Goal: Task Accomplishment & Management: Complete application form

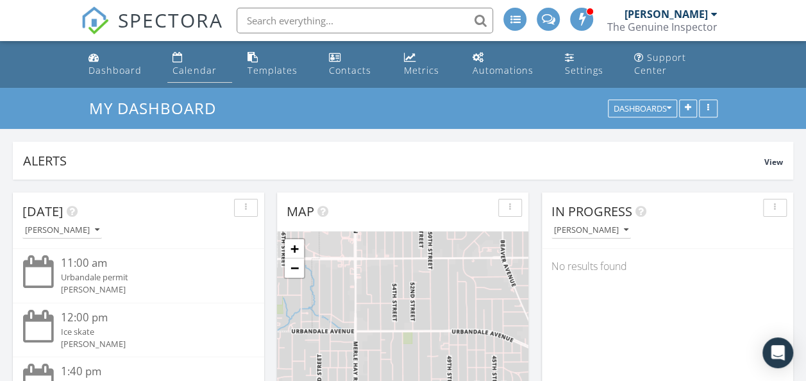
click at [189, 55] on link "Calendar" at bounding box center [199, 64] width 64 height 37
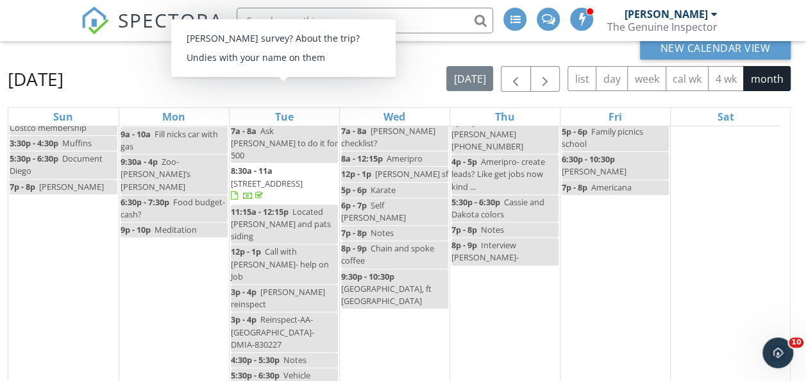
scroll to position [79, 0]
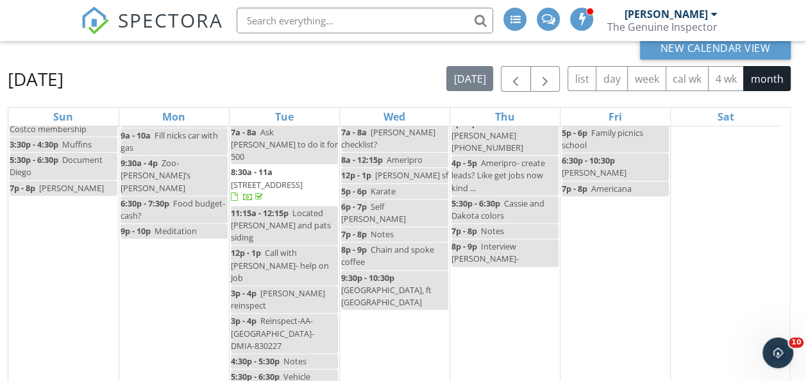
click at [303, 179] on span "1525 Rapids St, Adel 50003" at bounding box center [267, 185] width 72 height 12
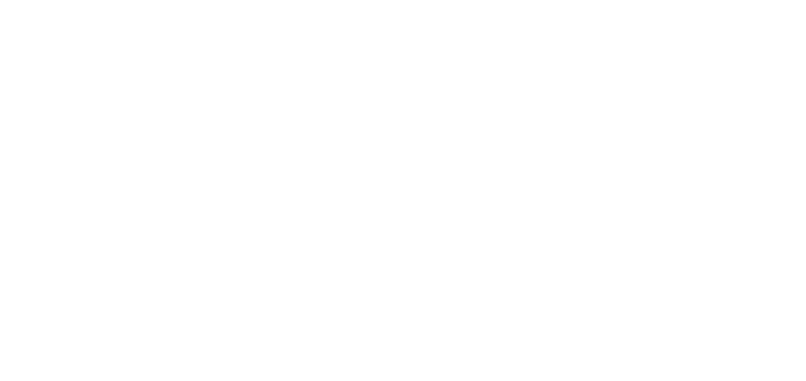
click at [0, 0] on html at bounding box center [0, 0] width 0 height 0
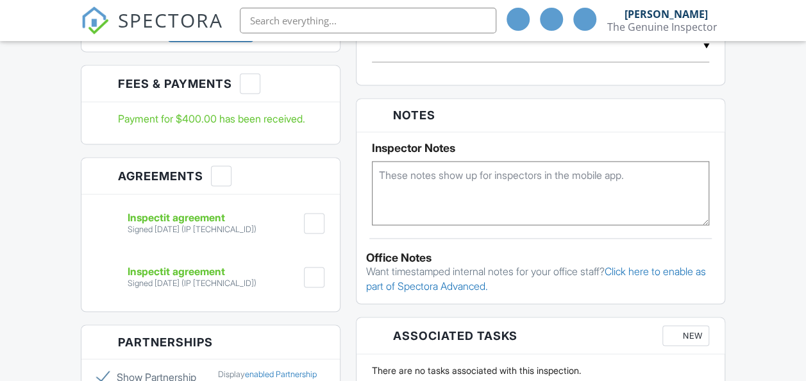
scroll to position [1065, 0]
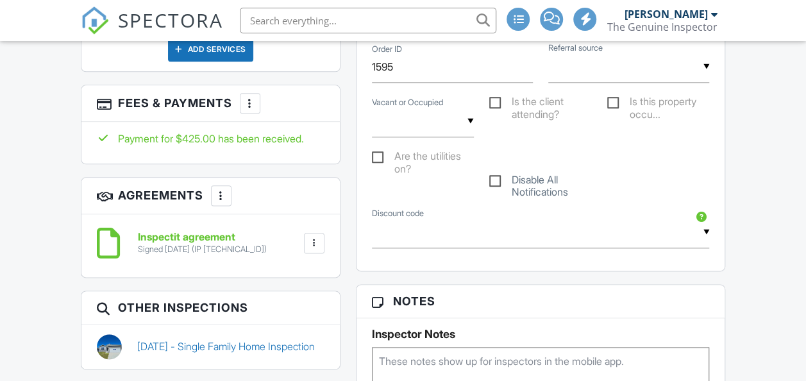
scroll to position [710, 0]
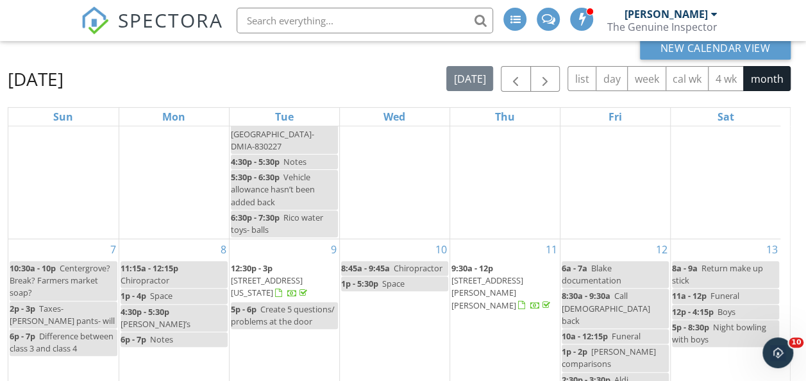
scroll to position [287, 0]
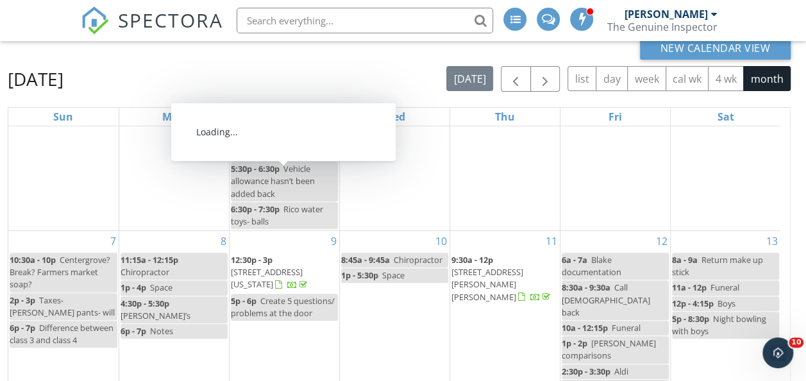
click at [281, 266] on span "1513 SE Delaware Ave, Ankeny 50021" at bounding box center [267, 278] width 72 height 24
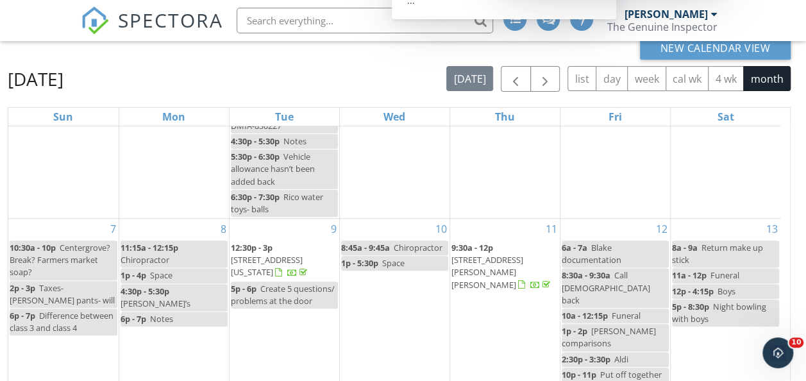
scroll to position [298, 0]
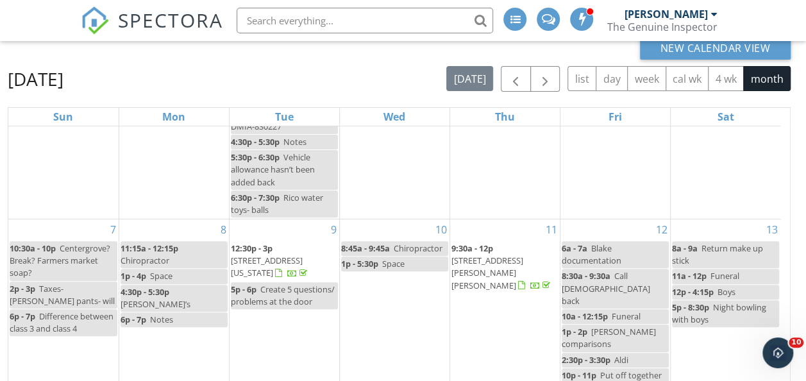
click at [493, 242] on span "9:30a - 12p" at bounding box center [472, 248] width 42 height 12
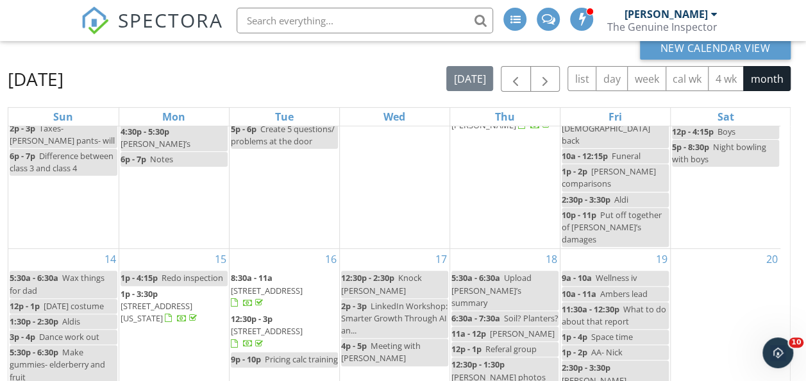
scroll to position [459, 0]
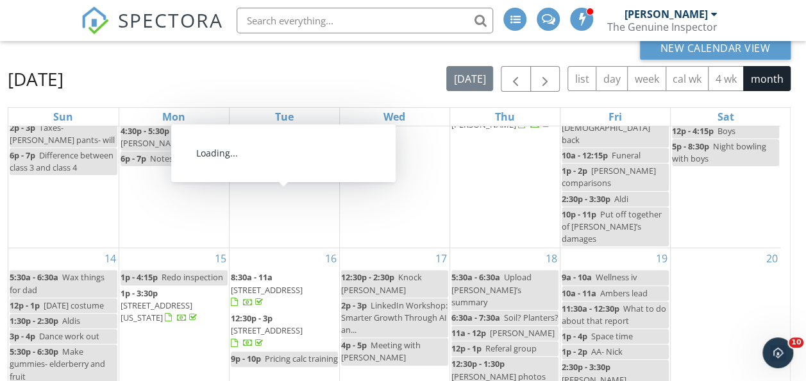
click at [192, 299] on span "1513 SE Delaware Ave, Ankeny 50021" at bounding box center [157, 311] width 72 height 24
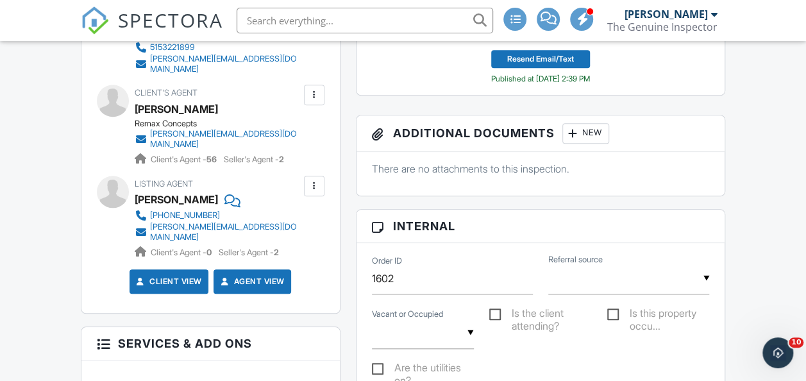
scroll to position [510, 0]
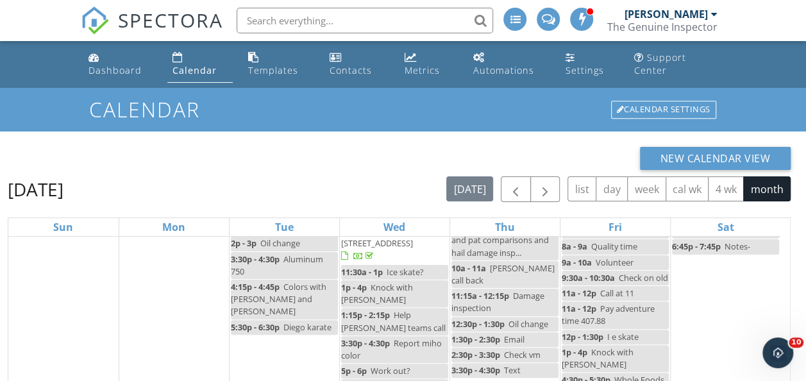
click at [359, 125] on div "Calendar Calendar Settings" at bounding box center [403, 109] width 806 height 43
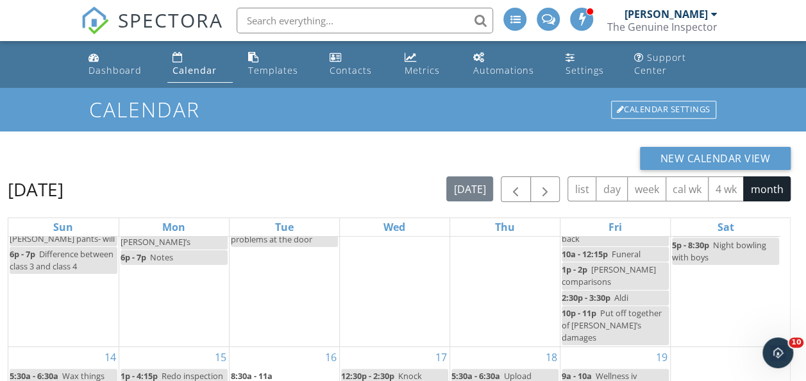
scroll to position [450, 0]
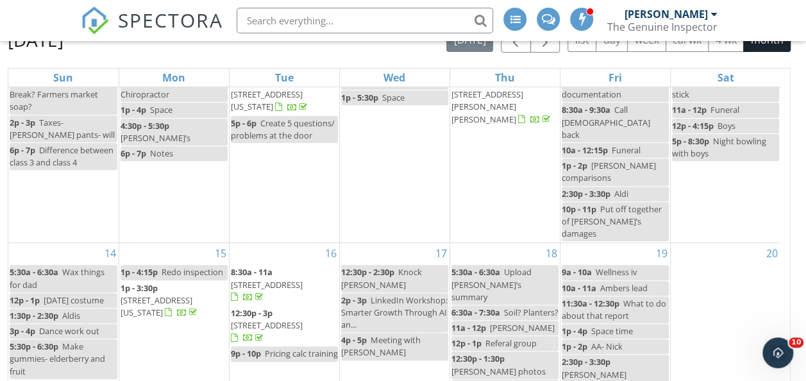
scroll to position [424, 0]
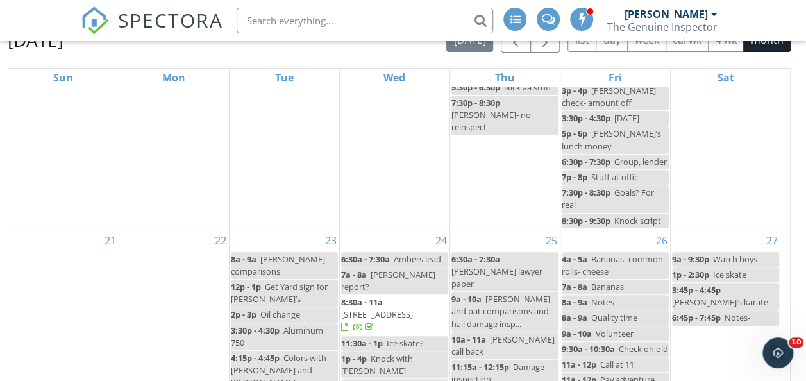
scroll to position [723, 0]
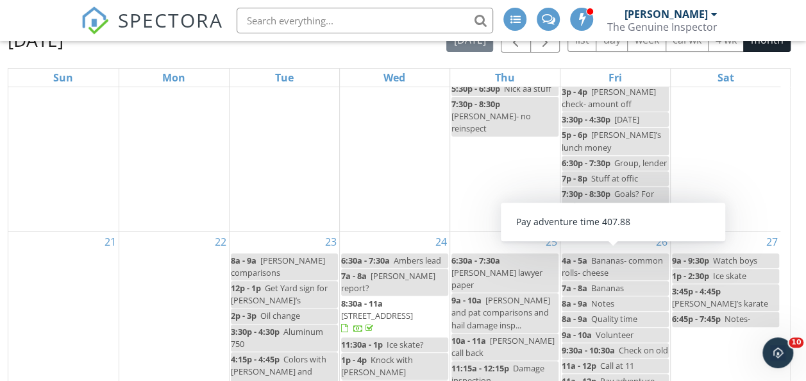
click at [401, 310] on span "3014 SW Glenbrooke Blvd, Ankeny 50023" at bounding box center [377, 316] width 72 height 12
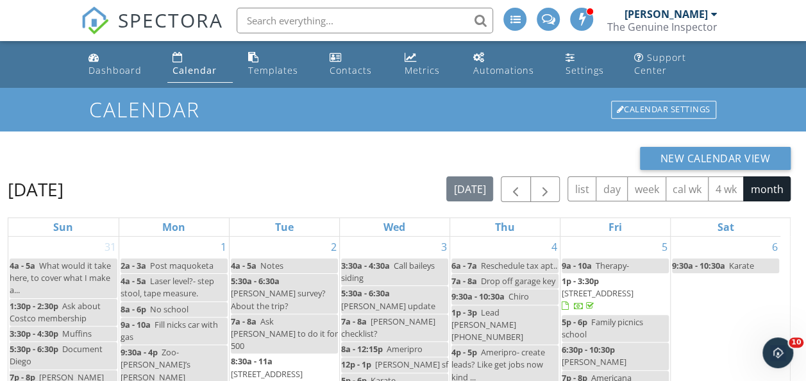
click at [151, 20] on span "SPECTORA" at bounding box center [170, 19] width 105 height 27
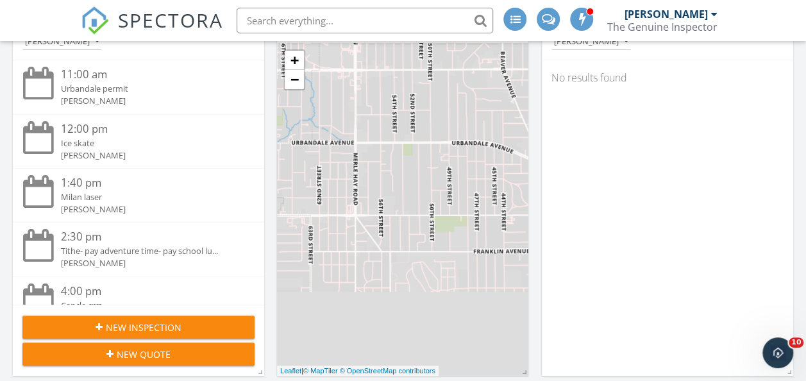
scroll to position [188, 0]
click at [159, 328] on span "New Inspection" at bounding box center [144, 327] width 76 height 13
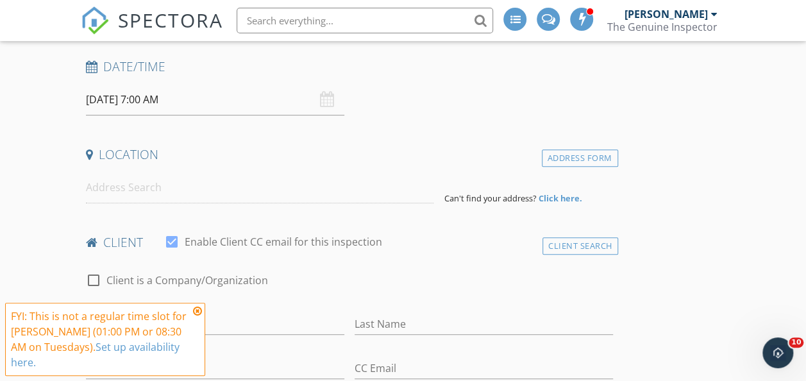
scroll to position [206, 0]
click at [542, 157] on div "Address Form" at bounding box center [580, 156] width 76 height 17
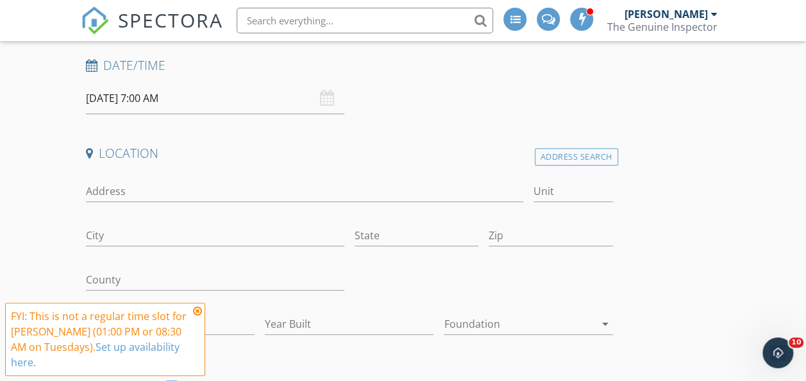
scroll to position [376, 0]
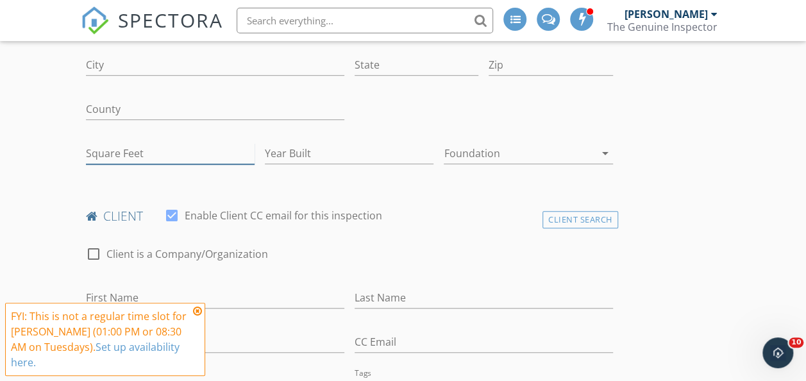
click at [100, 151] on input "Square Feet" at bounding box center [170, 153] width 169 height 21
type input "865"
click at [265, 152] on input "Year Built" at bounding box center [349, 153] width 169 height 21
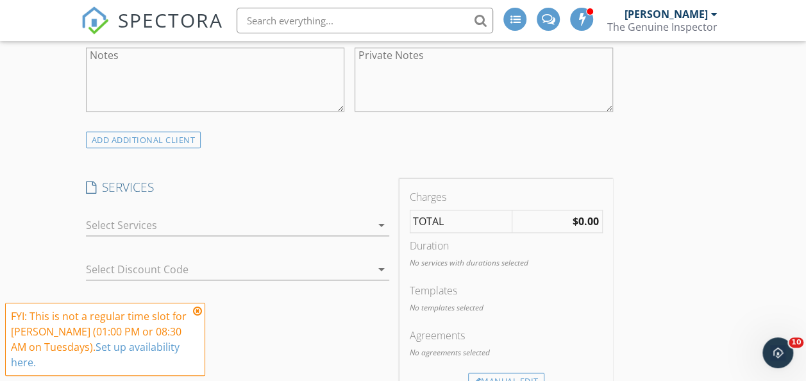
scroll to position [758, 0]
type input "1955"
click at [119, 213] on div at bounding box center [228, 222] width 285 height 21
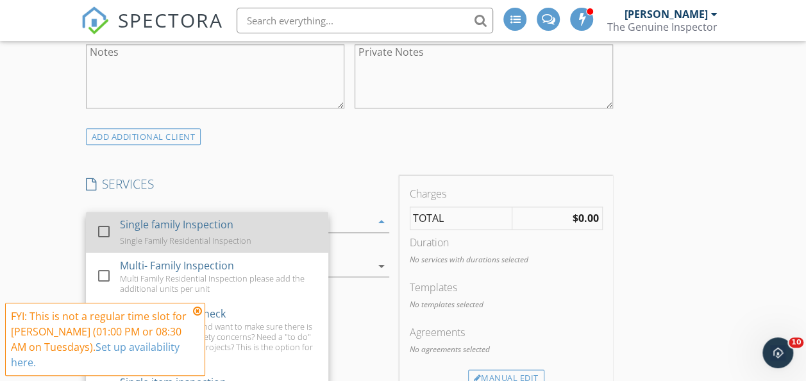
click at [161, 240] on div "Single Family Residential Inspection" at bounding box center [185, 240] width 131 height 10
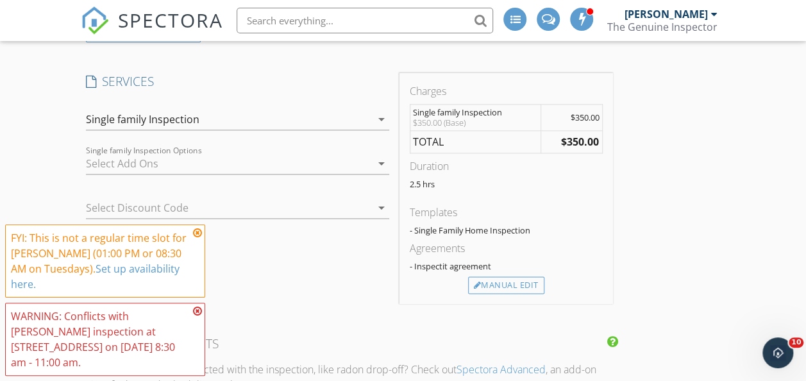
scroll to position [862, 0]
click at [204, 157] on div at bounding box center [228, 163] width 285 height 21
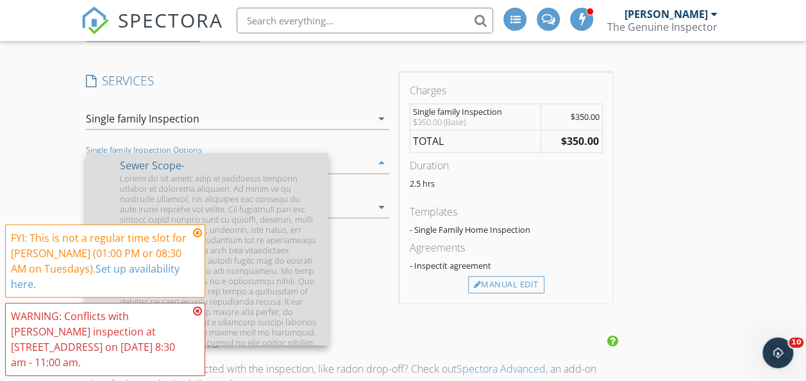
click at [231, 235] on div at bounding box center [219, 337] width 198 height 328
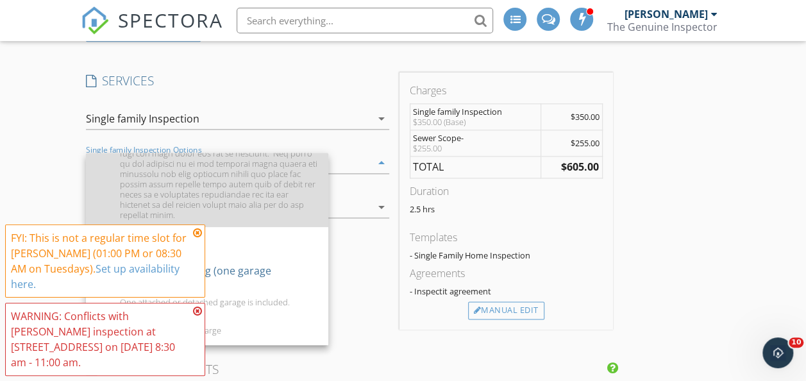
scroll to position [364, 0]
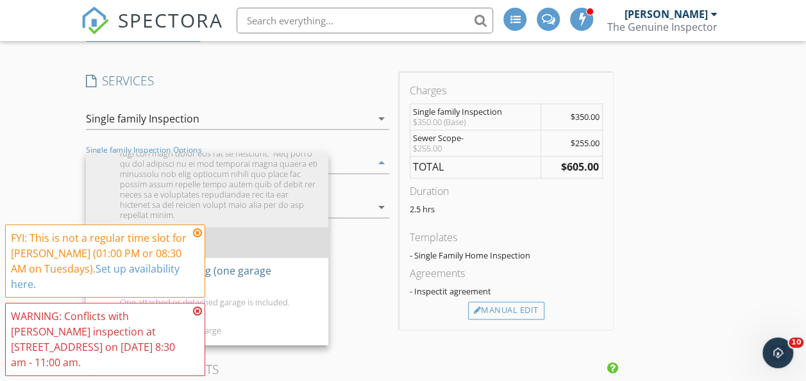
click at [202, 238] on div "Radon Testing" at bounding box center [219, 243] width 198 height 26
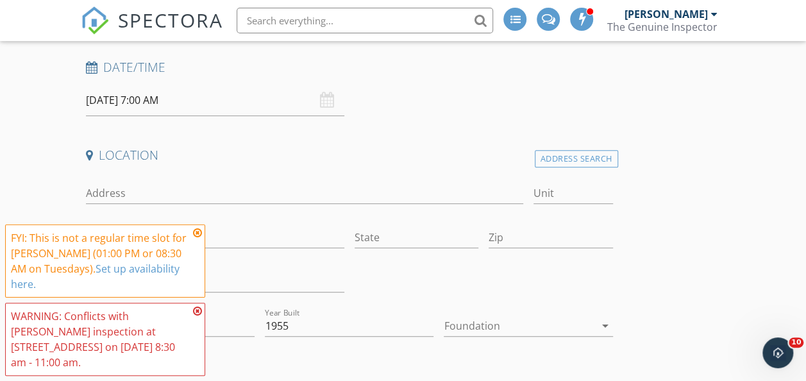
scroll to position [205, 0]
click at [106, 187] on input "Address" at bounding box center [304, 191] width 437 height 21
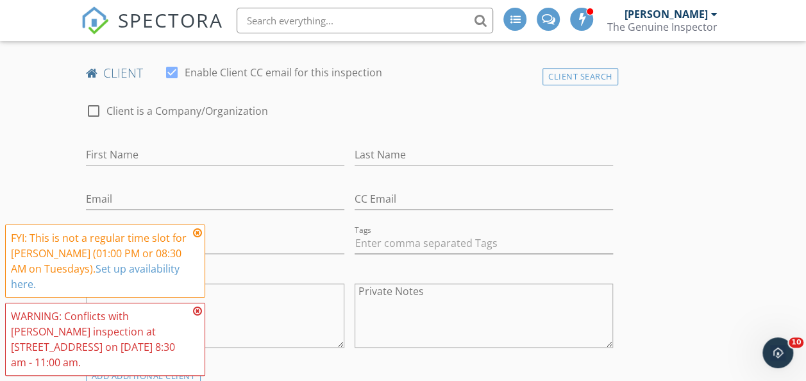
scroll to position [520, 0]
click at [140, 155] on input "First Name" at bounding box center [215, 154] width 258 height 21
click at [96, 157] on input "First Name" at bounding box center [215, 154] width 258 height 21
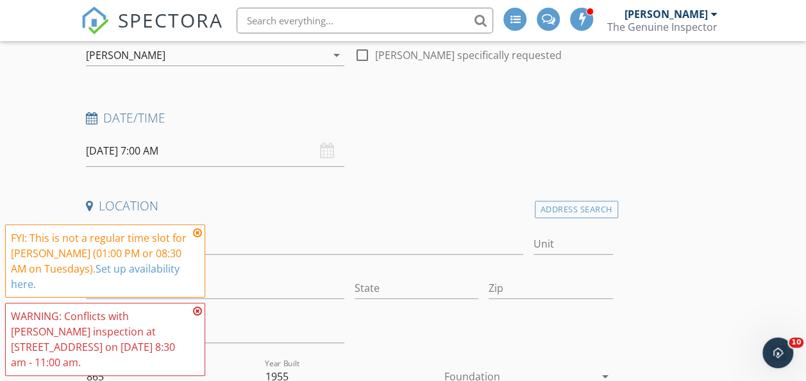
scroll to position [0, 0]
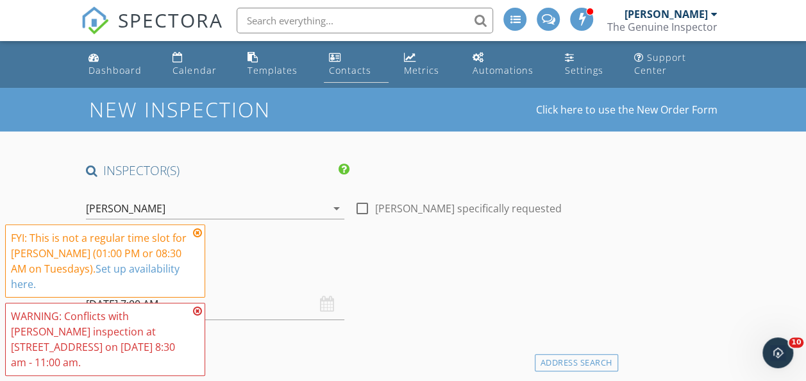
click at [344, 65] on div "Contacts" at bounding box center [350, 70] width 42 height 12
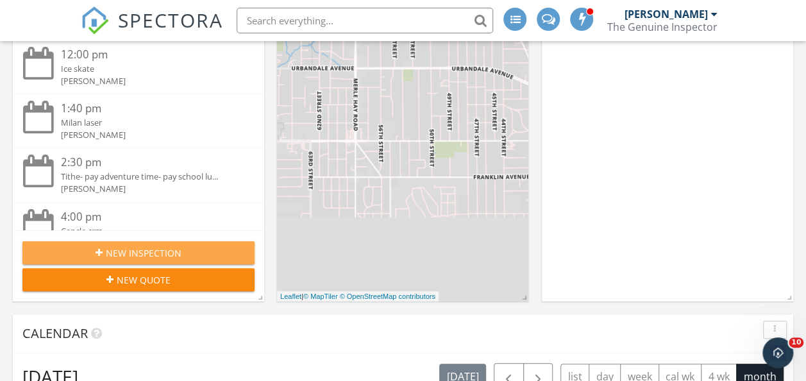
click at [150, 255] on span "New Inspection" at bounding box center [144, 252] width 76 height 13
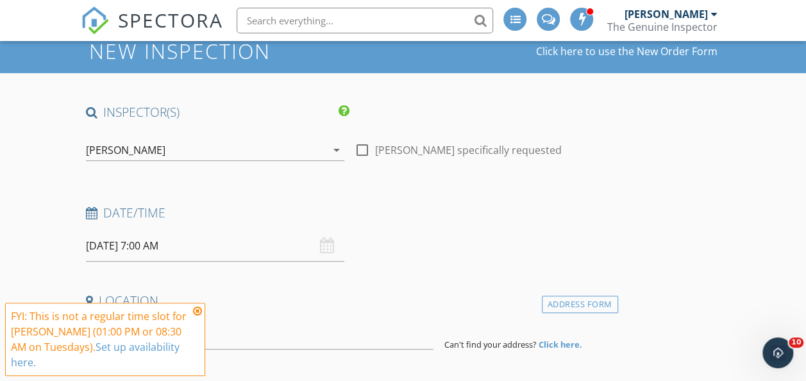
click at [298, 240] on div "Date/Time 09/30/2025 7:00 AM" at bounding box center [349, 233] width 537 height 57
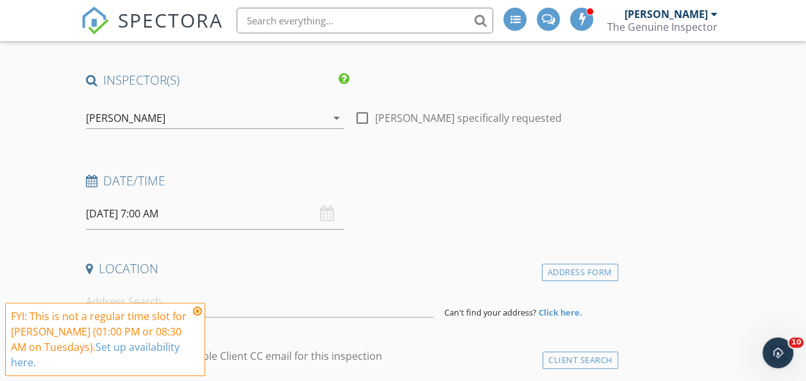
scroll to position [91, 0]
click at [156, 212] on input "09/30/2025 7:00 AM" at bounding box center [215, 212] width 258 height 31
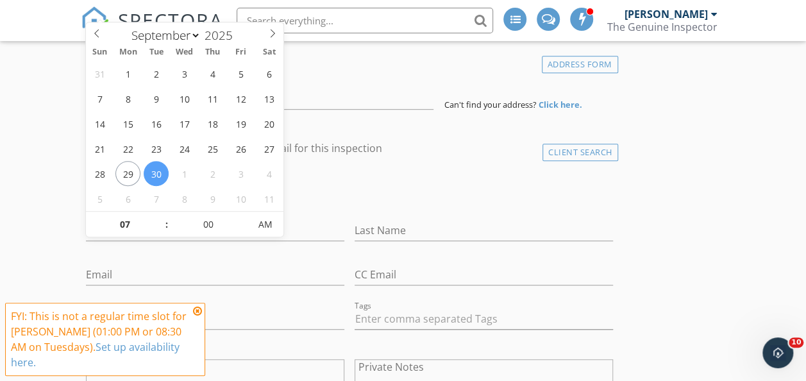
scroll to position [297, 0]
click at [133, 223] on input "07" at bounding box center [125, 226] width 79 height 26
type input "02"
type input "[DATE] 2:00 PM"
click at [268, 221] on span "AM" at bounding box center [264, 225] width 35 height 26
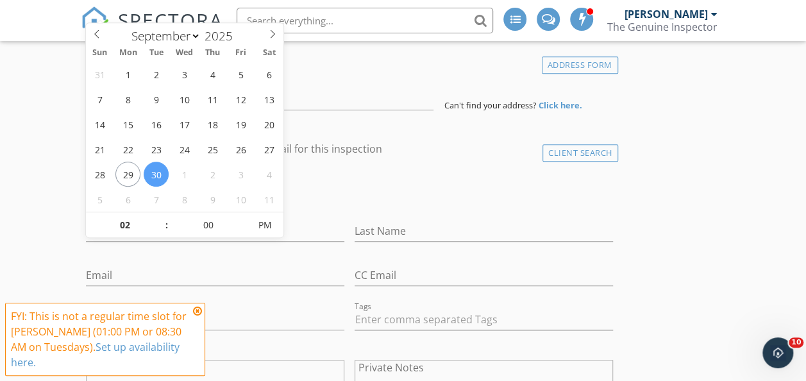
click at [414, 199] on div "check_box_outline_blank Client is a Company/Organization" at bounding box center [349, 193] width 527 height 33
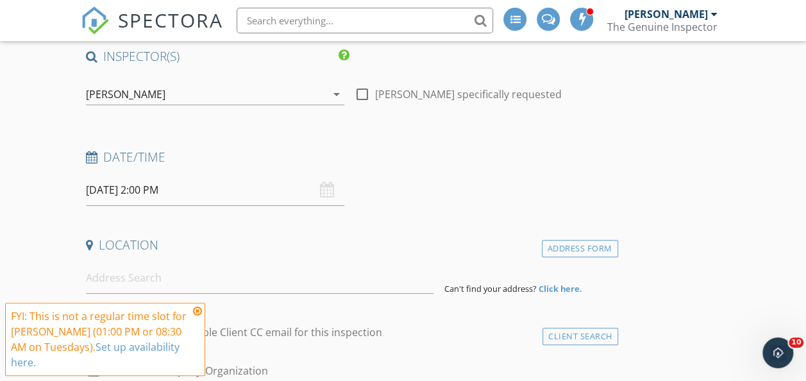
scroll to position [115, 0]
click at [149, 280] on input at bounding box center [260, 277] width 348 height 31
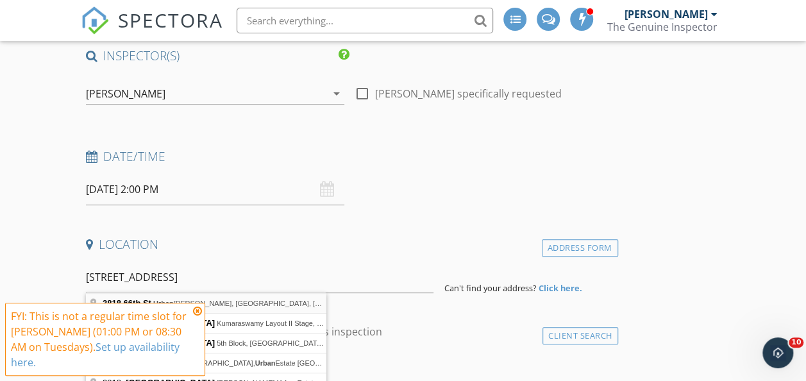
type input "3818 66th St, Urbandale, IA, USA"
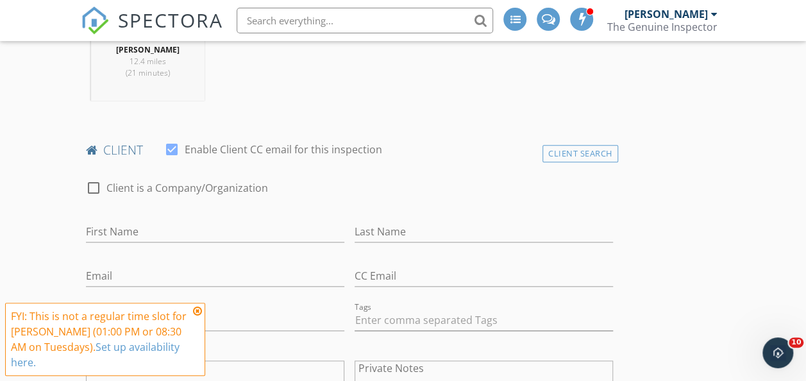
scroll to position [587, 0]
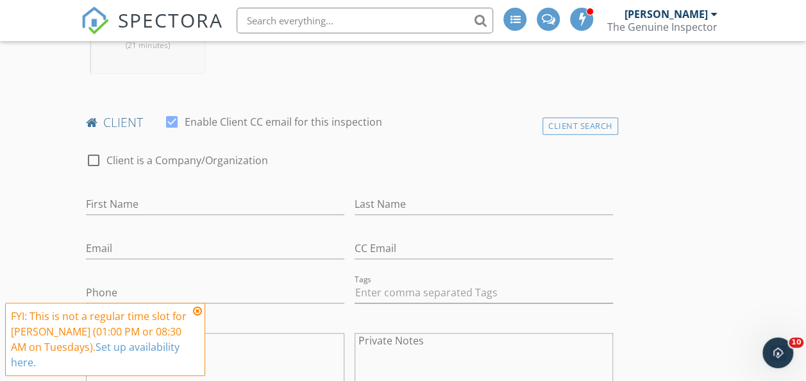
click at [431, 133] on div "client check_box Enable Client CC email for this inspection" at bounding box center [349, 127] width 537 height 26
click at [542, 127] on div "Client Search" at bounding box center [580, 125] width 76 height 17
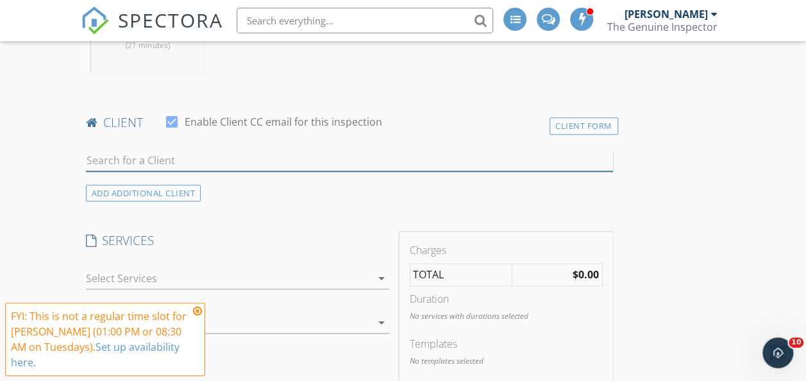
click at [190, 165] on input "text" at bounding box center [349, 160] width 527 height 21
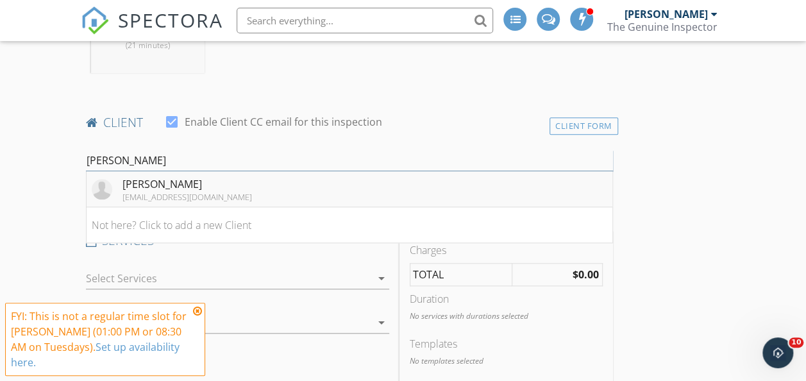
type input "Michael f"
click at [185, 192] on div "[EMAIL_ADDRESS][DOMAIN_NAME]" at bounding box center [187, 197] width 130 height 10
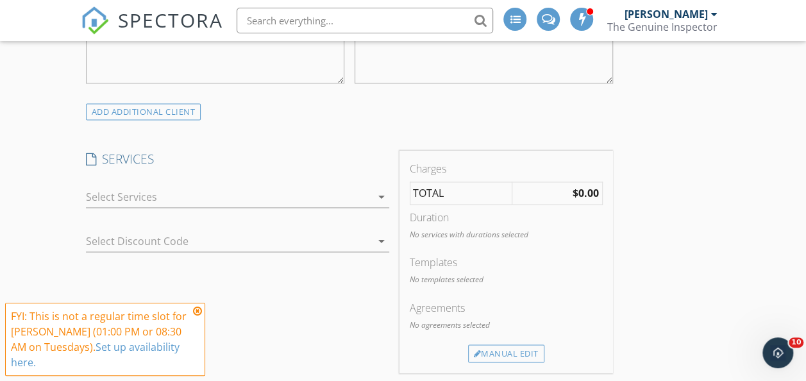
scroll to position [901, 0]
click at [140, 188] on div at bounding box center [228, 196] width 285 height 21
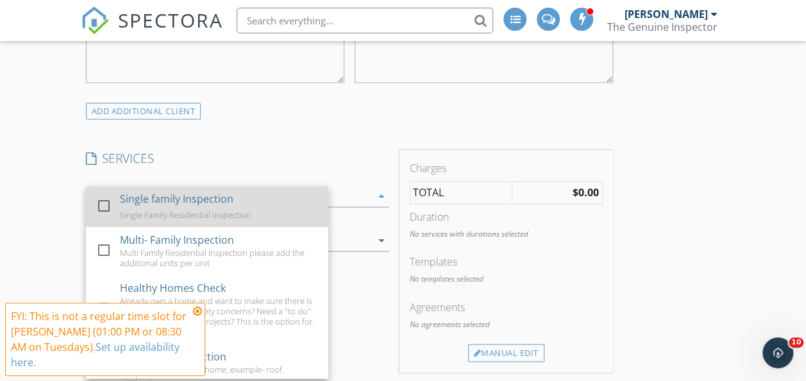
click at [169, 205] on div "Single family Inspection Single Family Residential Inspection" at bounding box center [219, 206] width 198 height 41
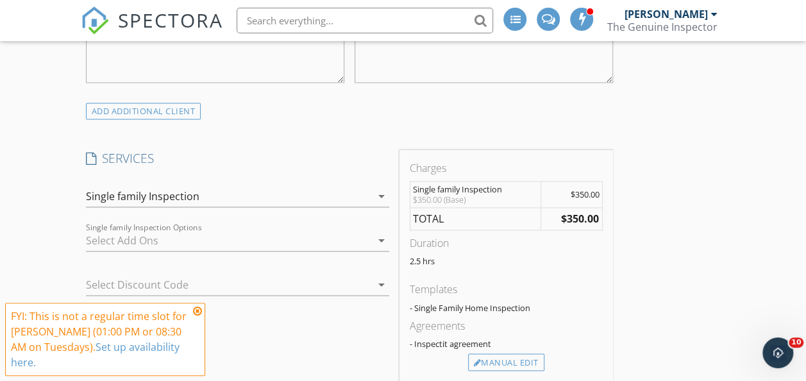
click at [163, 233] on div at bounding box center [228, 240] width 285 height 21
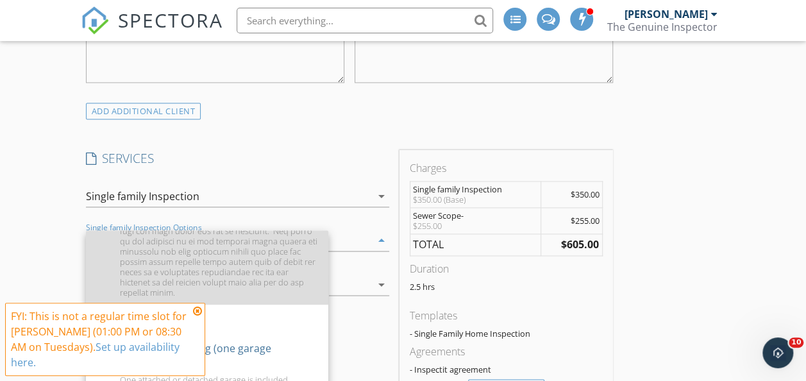
scroll to position [370, 0]
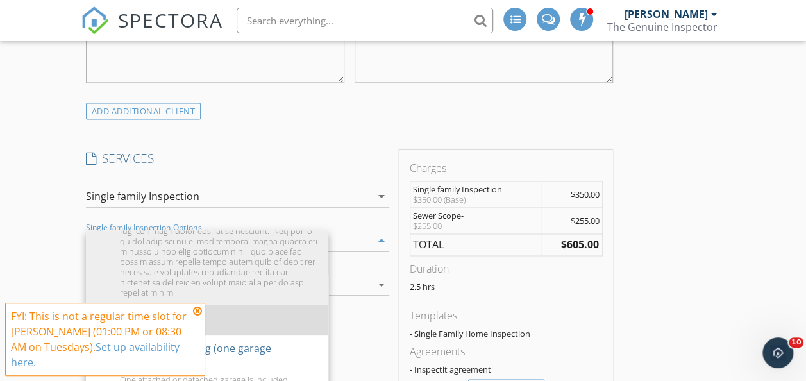
click at [217, 309] on div "Radon Testing" at bounding box center [219, 320] width 198 height 26
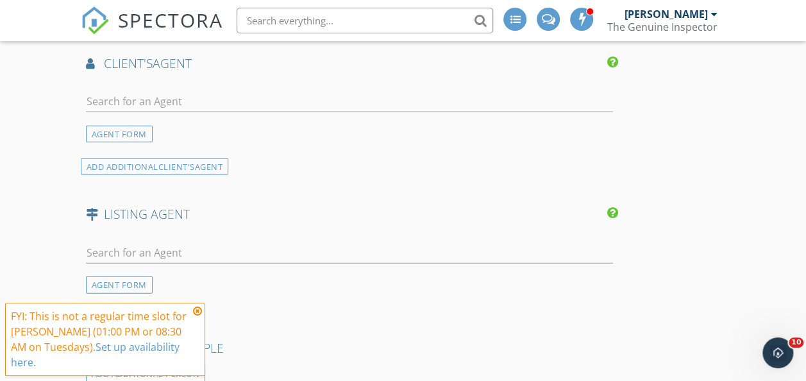
scroll to position [1566, 0]
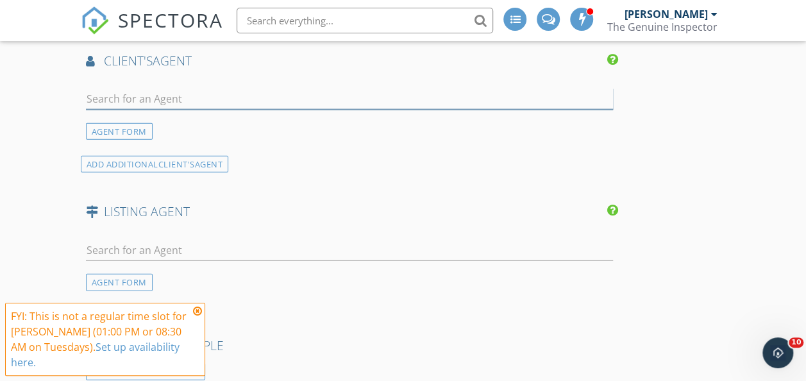
click at [175, 101] on input "text" at bounding box center [349, 98] width 527 height 21
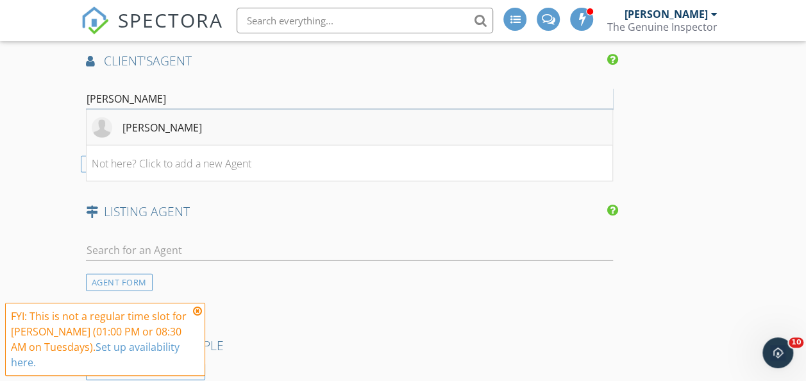
type input "goodhue"
click at [177, 130] on div "[PERSON_NAME]" at bounding box center [161, 127] width 79 height 15
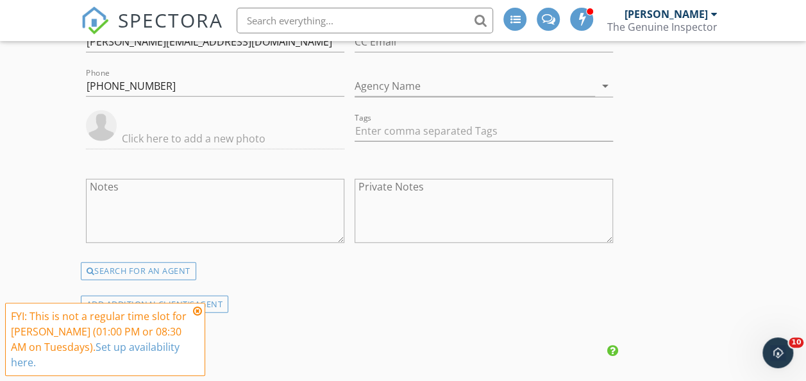
scroll to position [1678, 0]
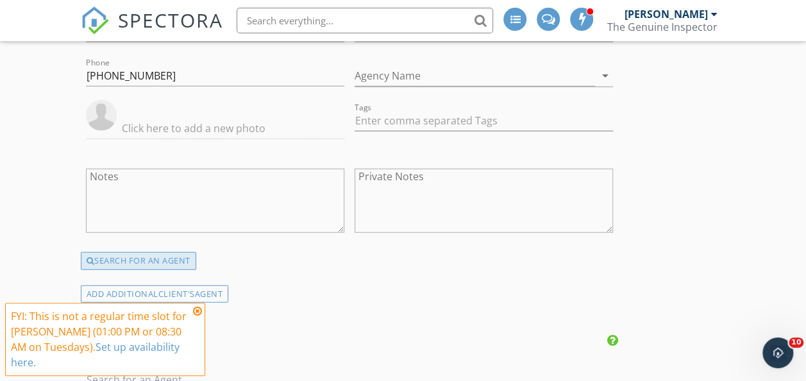
click at [142, 265] on div "SEARCH FOR AN AGENT" at bounding box center [138, 261] width 115 height 18
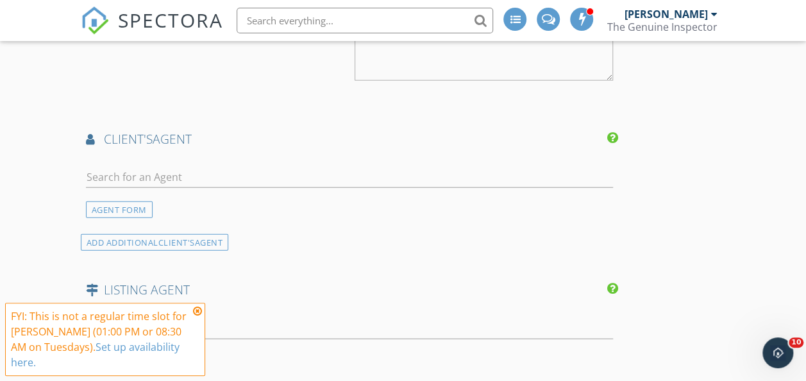
scroll to position [1486, 0]
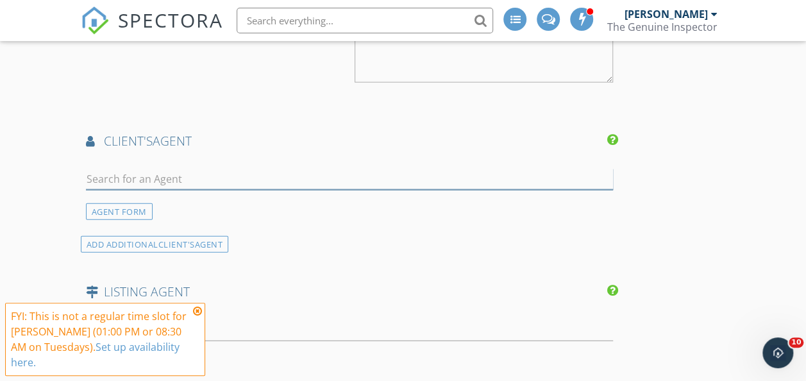
click at [169, 183] on input "text" at bounding box center [349, 179] width 527 height 21
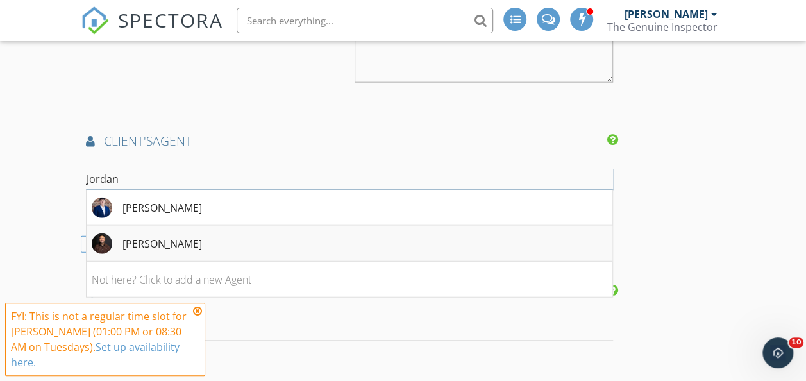
type input "Jordan"
click at [199, 245] on li "[PERSON_NAME]" at bounding box center [350, 244] width 526 height 36
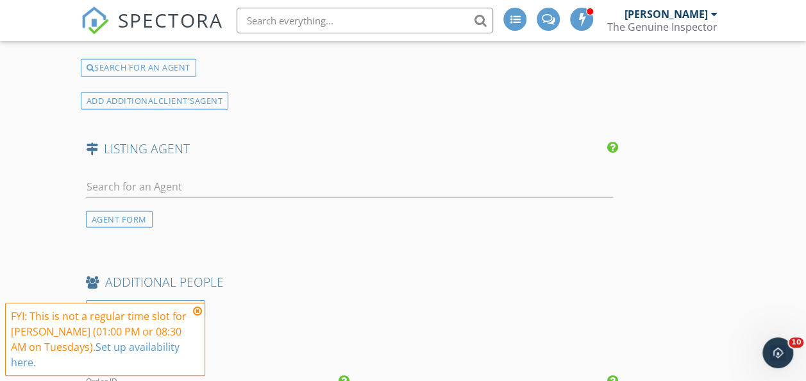
scroll to position [1874, 0]
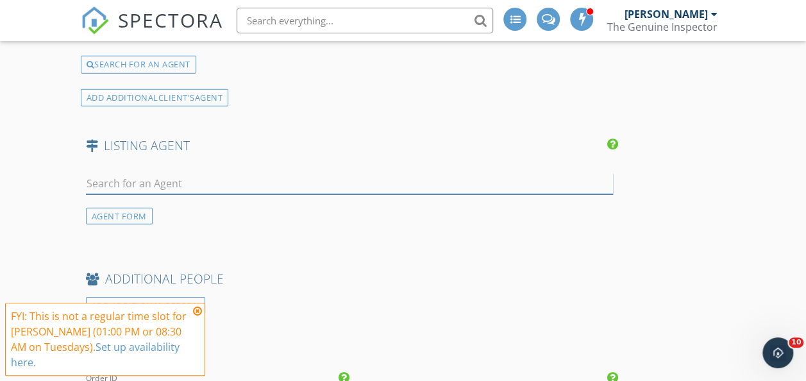
click at [129, 186] on input "text" at bounding box center [349, 183] width 527 height 21
type input "Goodhue"
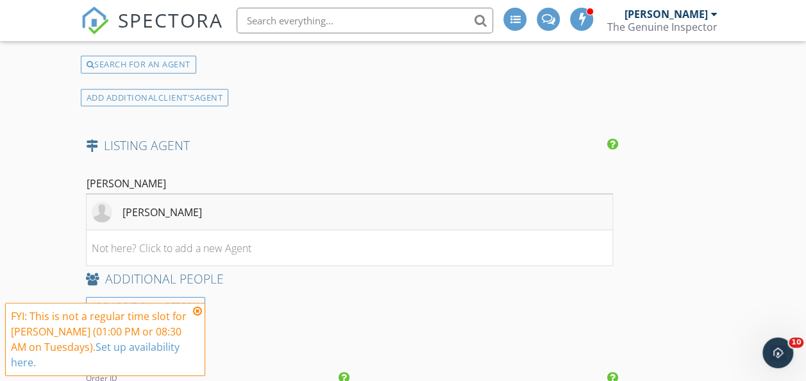
click at [161, 212] on div "[PERSON_NAME]" at bounding box center [161, 212] width 79 height 15
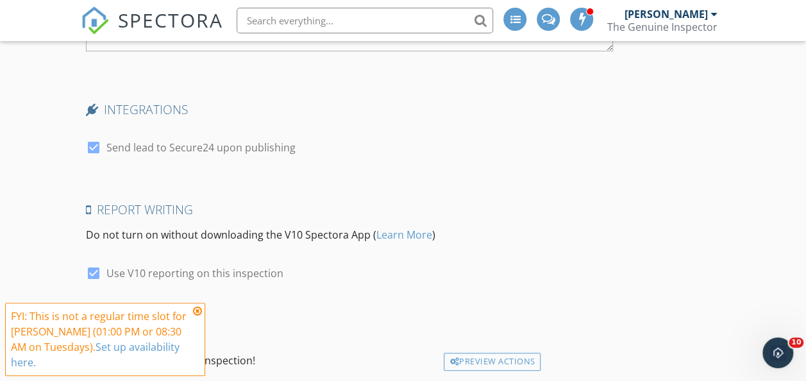
scroll to position [2806, 0]
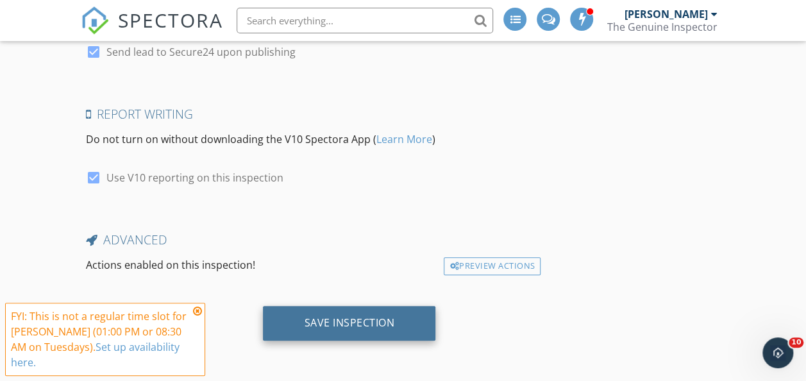
click at [295, 313] on div "Save Inspection" at bounding box center [349, 323] width 172 height 35
